Goal: Information Seeking & Learning: Learn about a topic

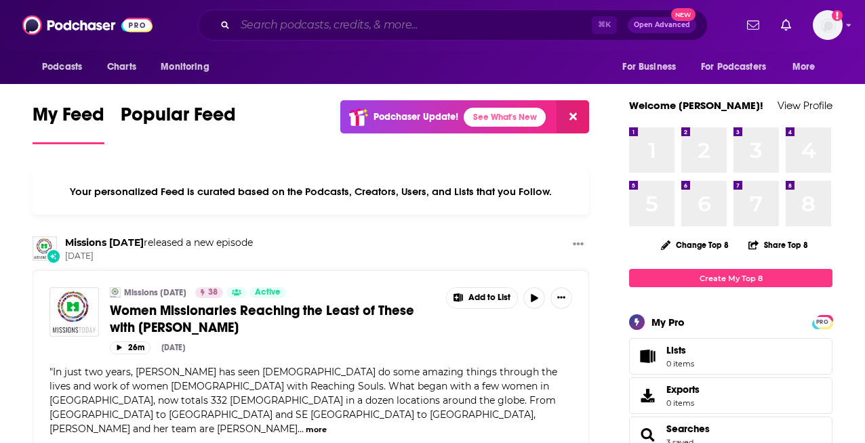
click at [440, 24] on input "Search podcasts, credits, & more..." at bounding box center [413, 25] width 356 height 22
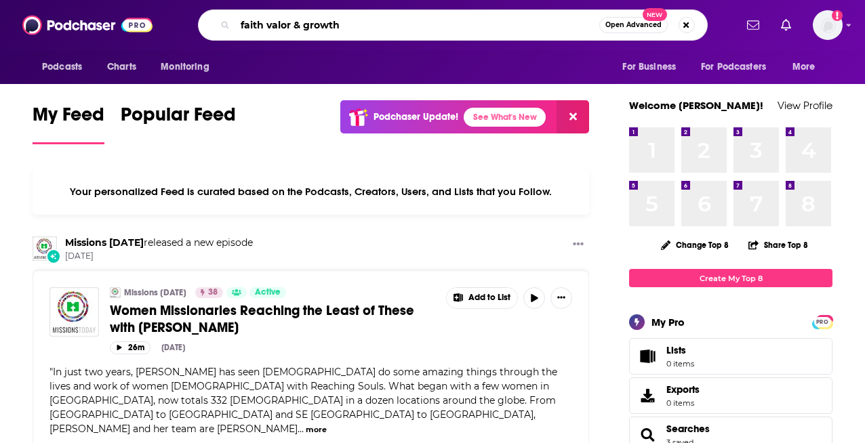
type input "faith valor & growth"
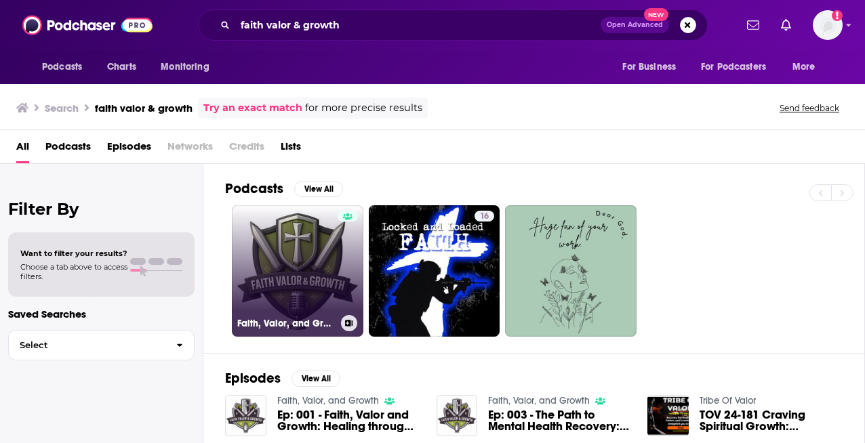
click at [295, 266] on link "Faith, Valor, and Growth" at bounding box center [297, 270] width 131 height 131
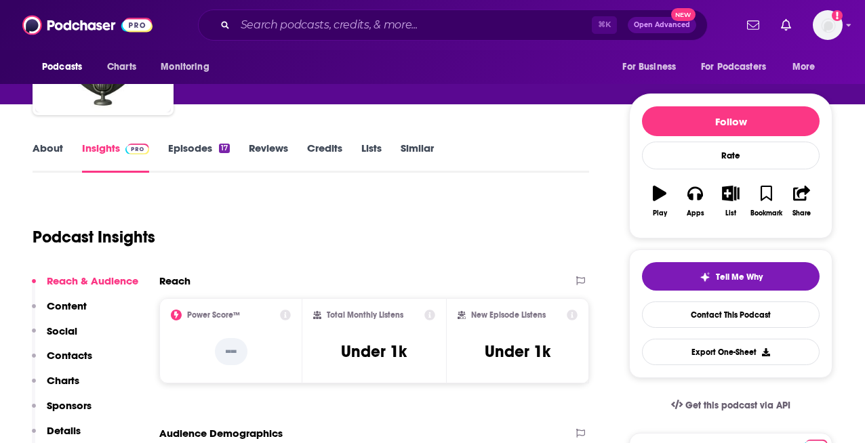
scroll to position [104, 0]
